Goal: Information Seeking & Learning: Learn about a topic

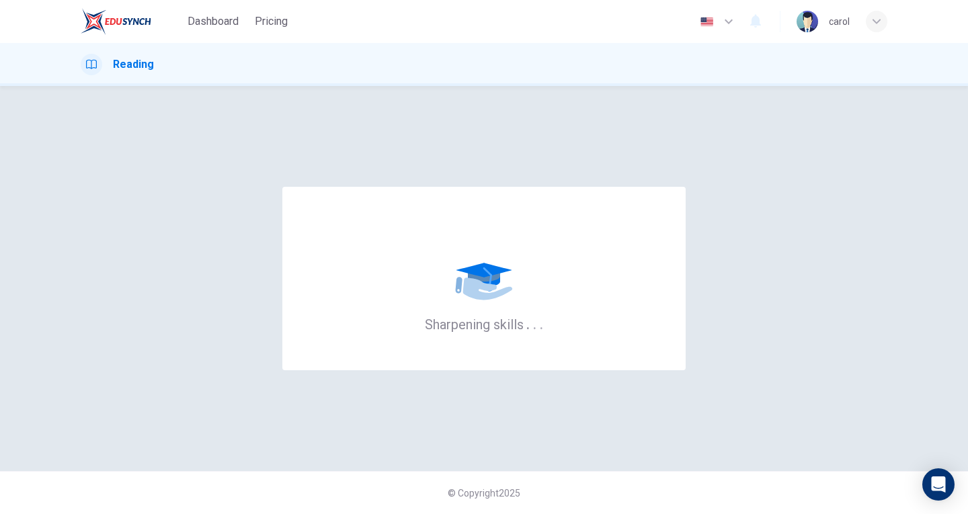
click at [98, 67] on div at bounding box center [92, 65] width 22 height 22
click at [873, 19] on icon "button" at bounding box center [877, 21] width 8 height 8
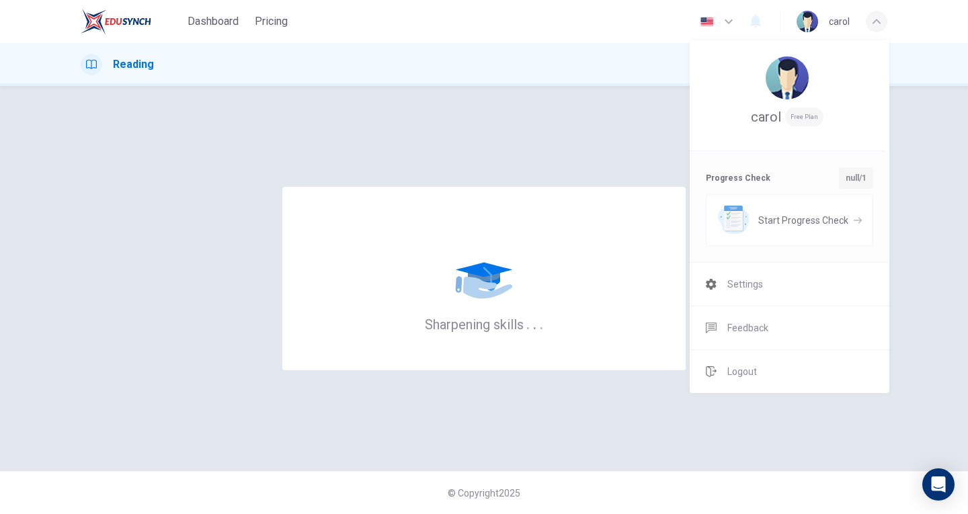
click at [924, 152] on div at bounding box center [484, 257] width 968 height 514
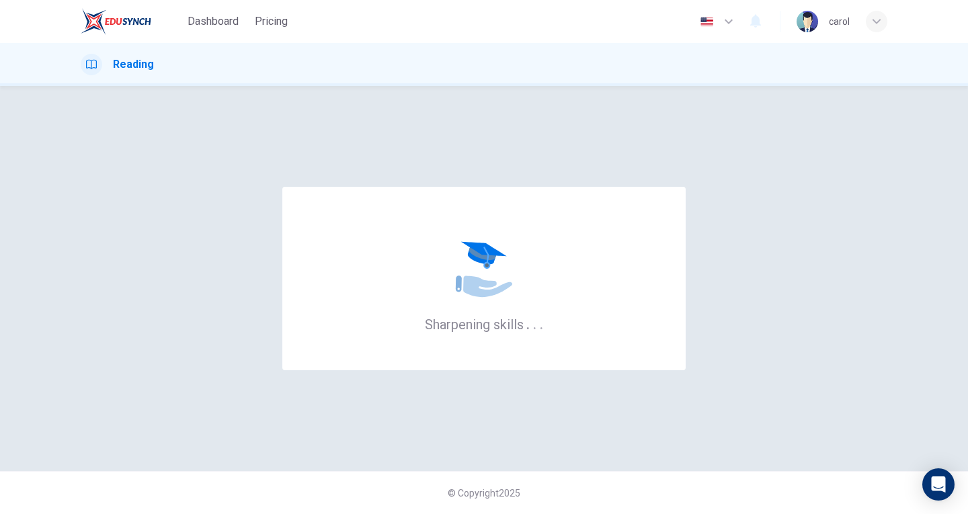
click at [114, 24] on img at bounding box center [116, 21] width 71 height 27
click at [141, 30] on img at bounding box center [116, 21] width 71 height 27
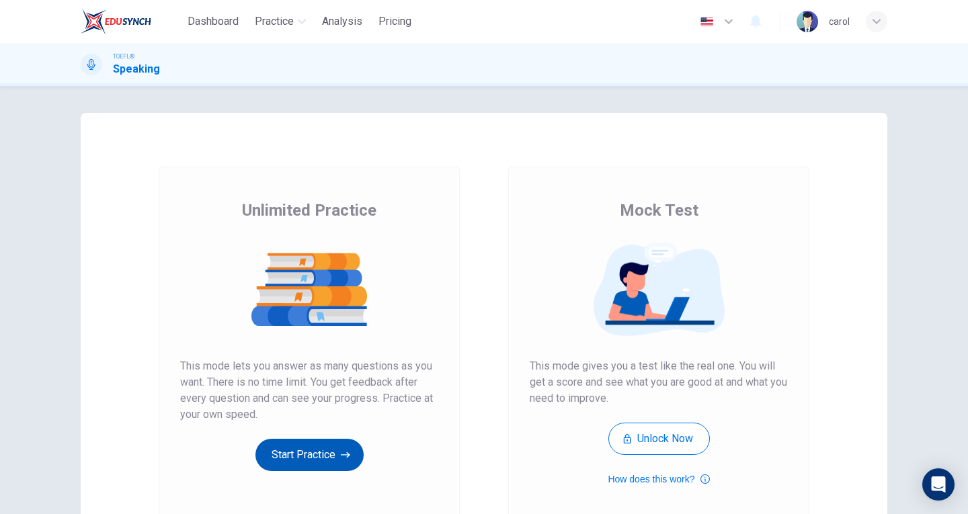
click at [312, 462] on button "Start Practice" at bounding box center [309, 455] width 108 height 32
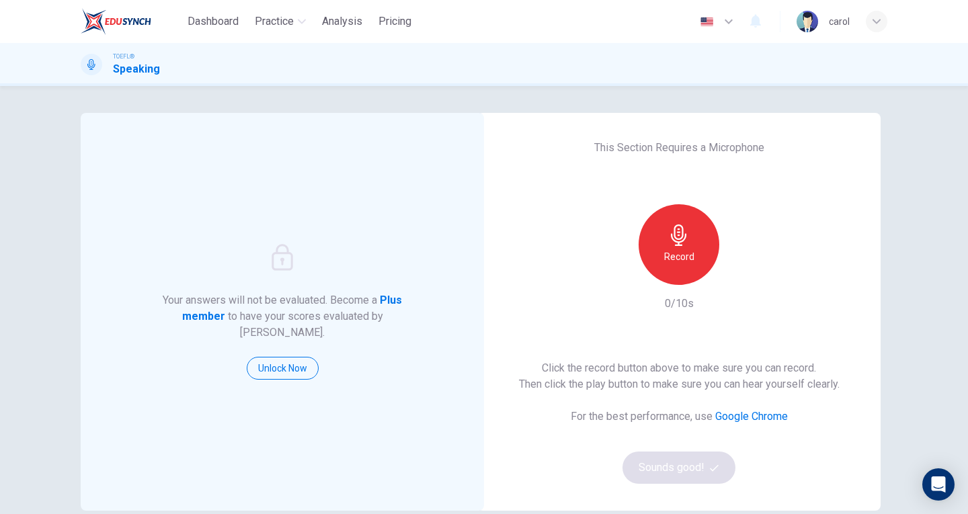
click at [684, 251] on h6 "Record" at bounding box center [679, 257] width 30 height 16
click at [668, 475] on button "Sounds good!" at bounding box center [679, 468] width 113 height 32
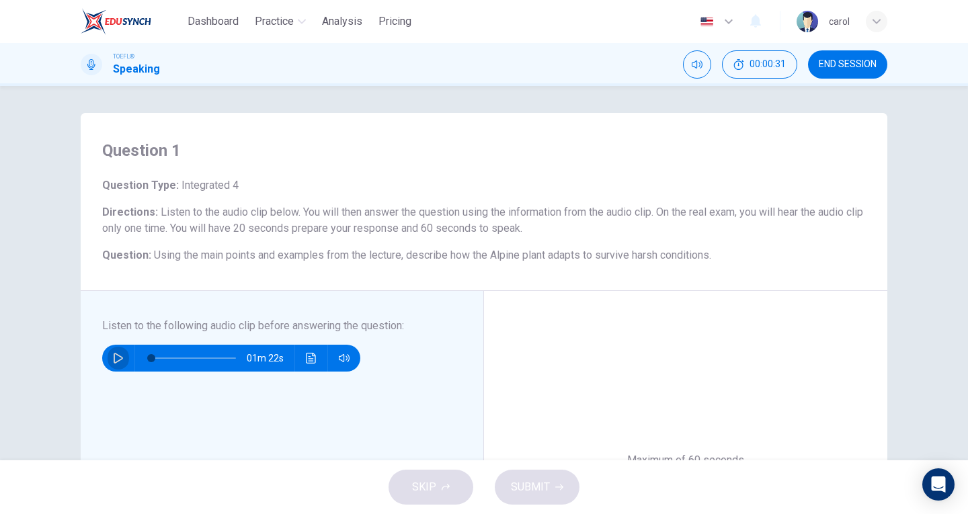
click at [114, 359] on icon "button" at bounding box center [118, 358] width 9 height 11
type input "0"
click at [306, 360] on icon "Click to see the audio transcription" at bounding box center [311, 358] width 11 height 11
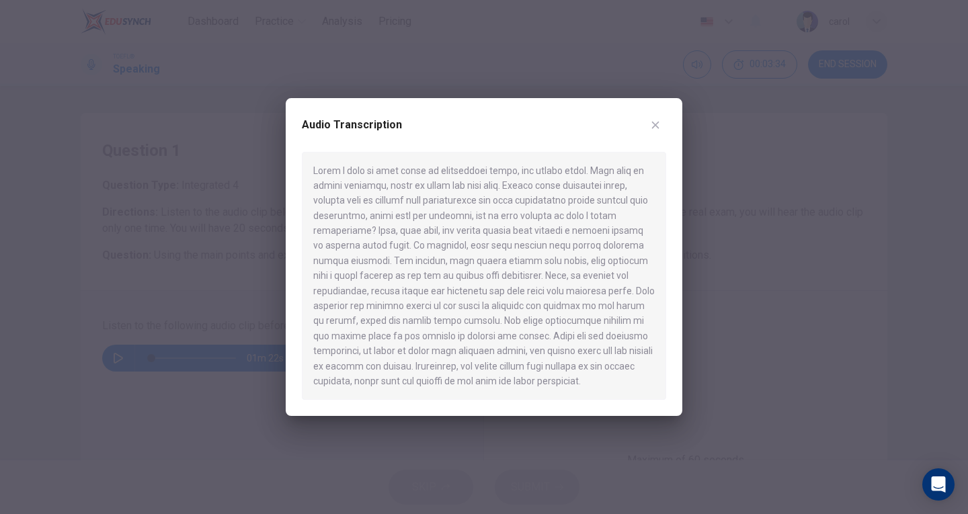
drag, startPoint x: 479, startPoint y: 352, endPoint x: 491, endPoint y: 355, distance: 13.1
click at [491, 355] on div at bounding box center [484, 276] width 364 height 249
click at [872, 293] on div at bounding box center [484, 257] width 968 height 514
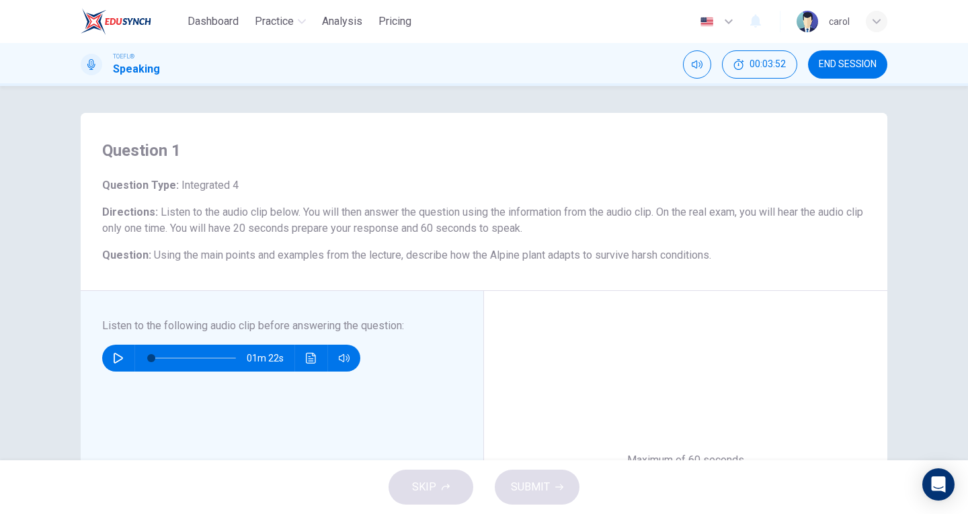
click at [124, 24] on img at bounding box center [116, 21] width 71 height 27
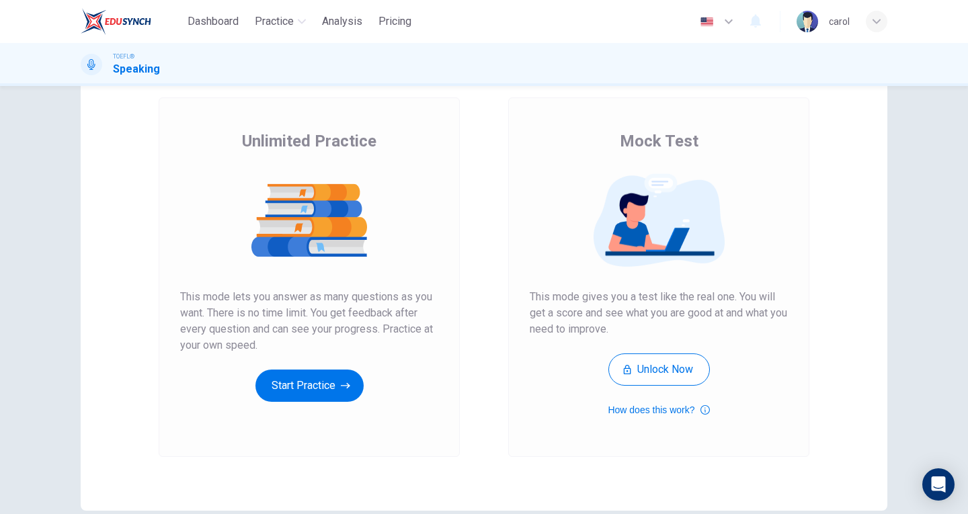
scroll to position [69, 0]
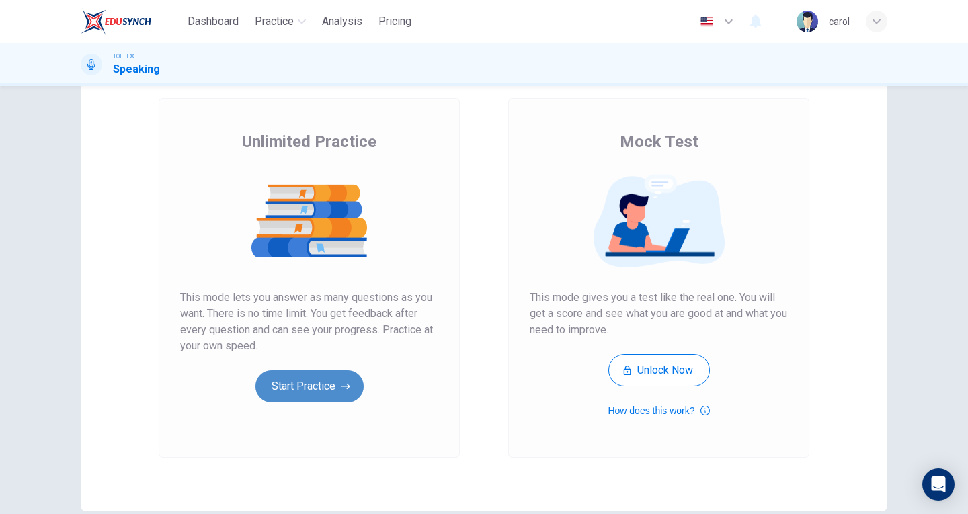
click at [293, 385] on button "Start Practice" at bounding box center [309, 386] width 108 height 32
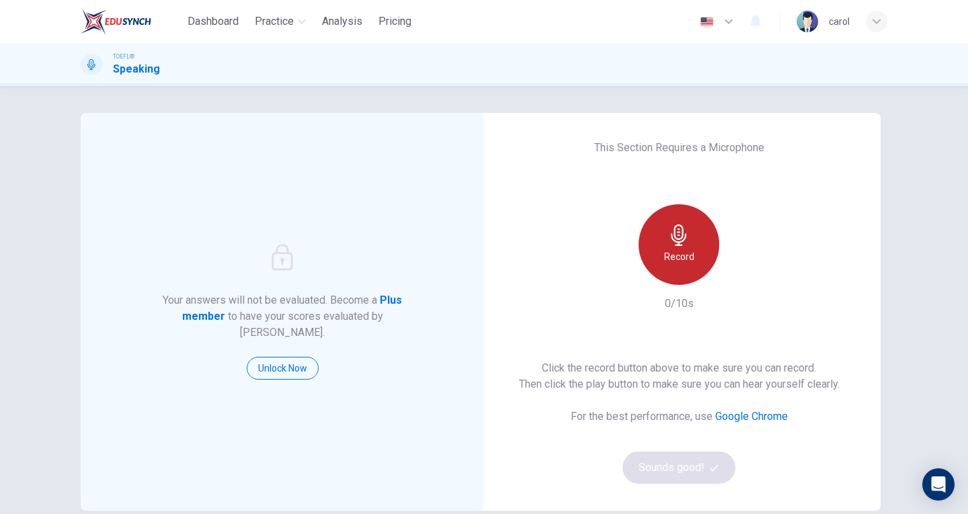
click at [666, 247] on div "Record" at bounding box center [679, 244] width 81 height 81
click at [672, 254] on h6 "Stop" at bounding box center [679, 257] width 20 height 16
click at [672, 254] on h6 "Record" at bounding box center [679, 257] width 30 height 16
click at [672, 229] on icon "button" at bounding box center [678, 236] width 15 height 22
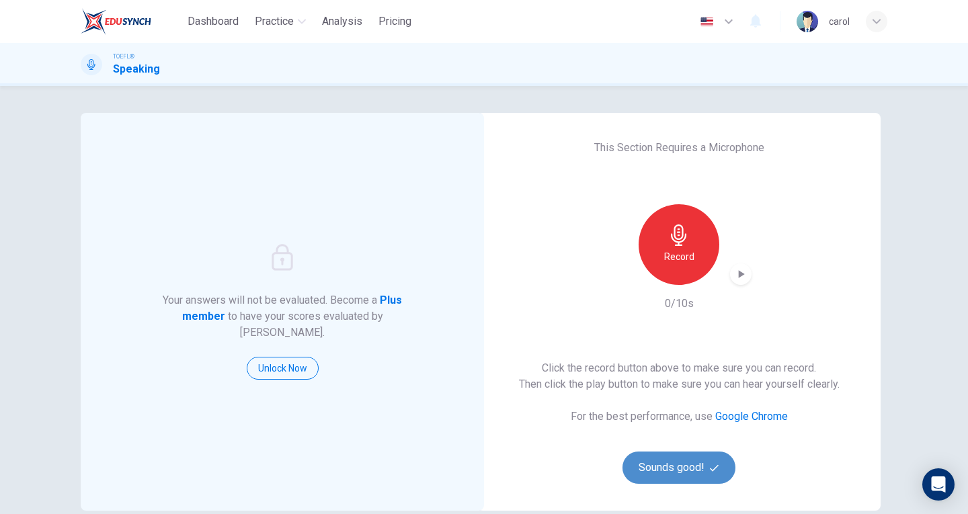
click at [688, 469] on button "Sounds good!" at bounding box center [679, 468] width 113 height 32
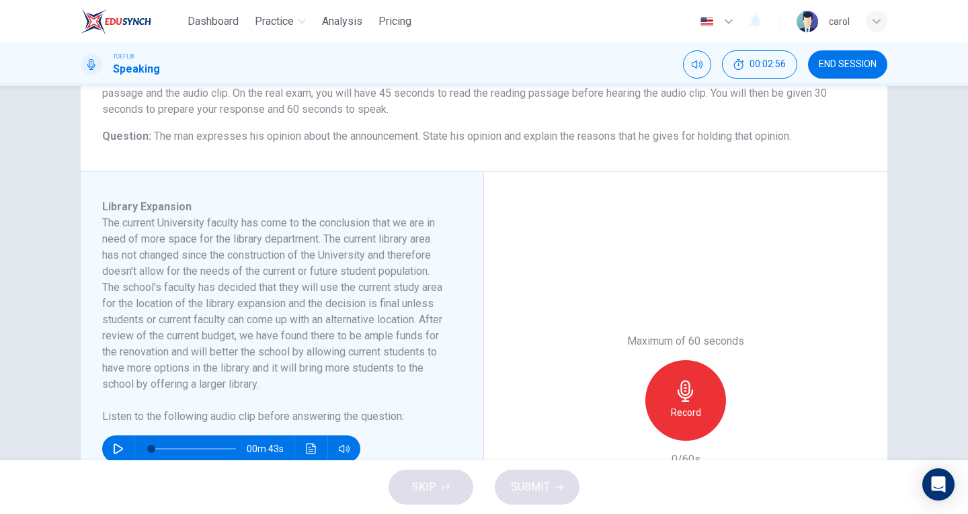
scroll to position [134, 0]
